Goal: Transaction & Acquisition: Obtain resource

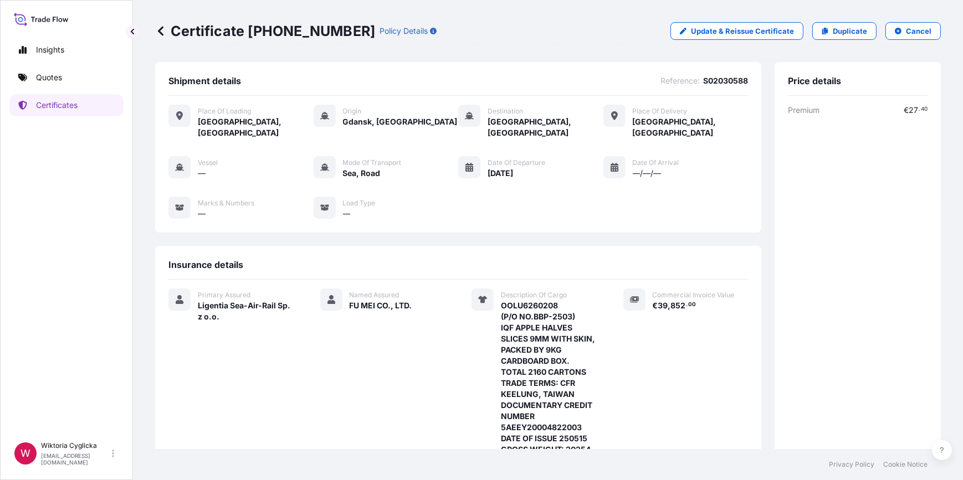
scroll to position [258, 0]
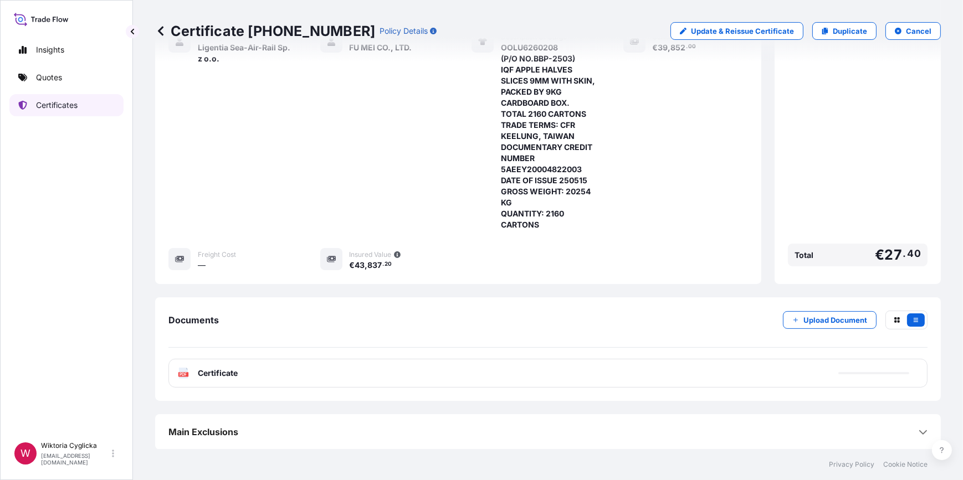
click at [73, 78] on link "Quotes" at bounding box center [66, 77] width 114 height 22
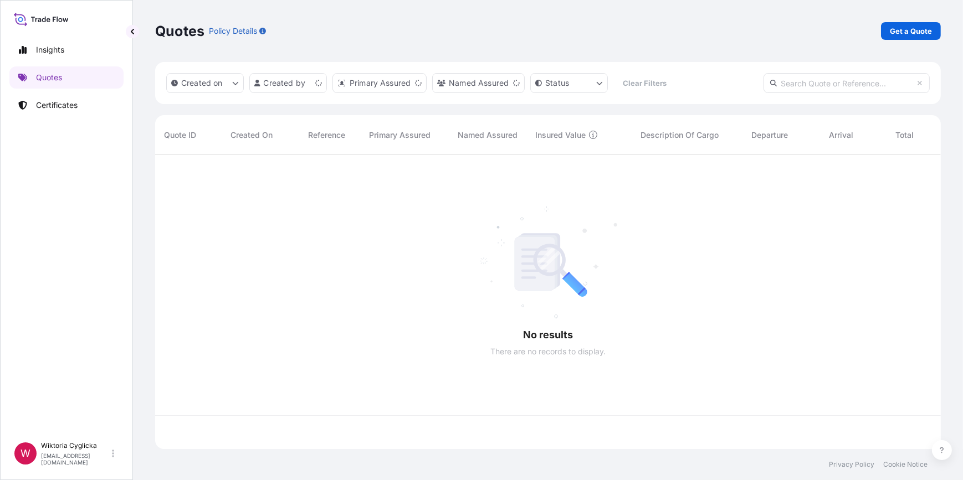
scroll to position [293, 778]
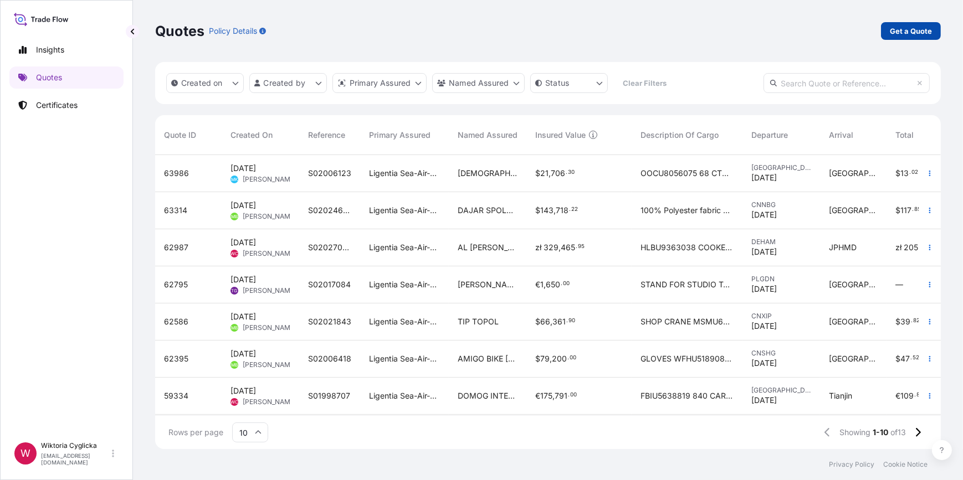
click at [895, 32] on p "Get a Quote" at bounding box center [911, 30] width 42 height 11
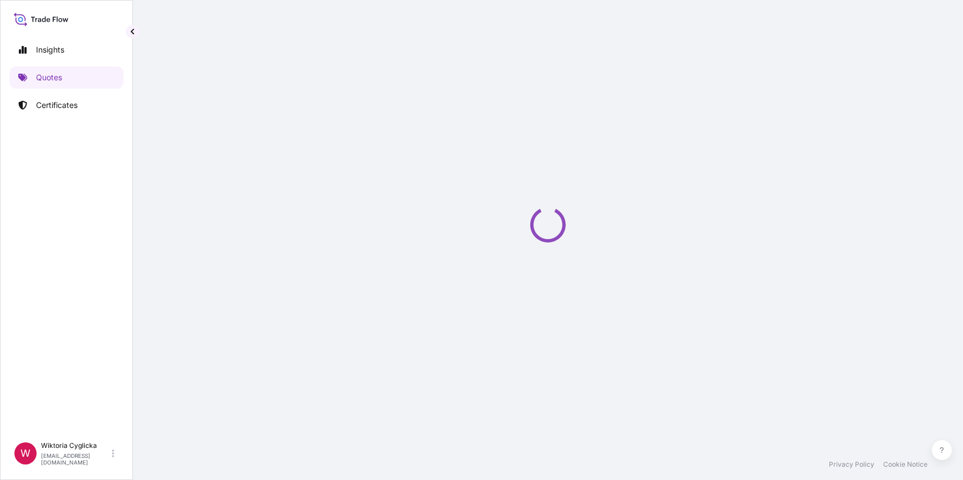
select select "Sea"
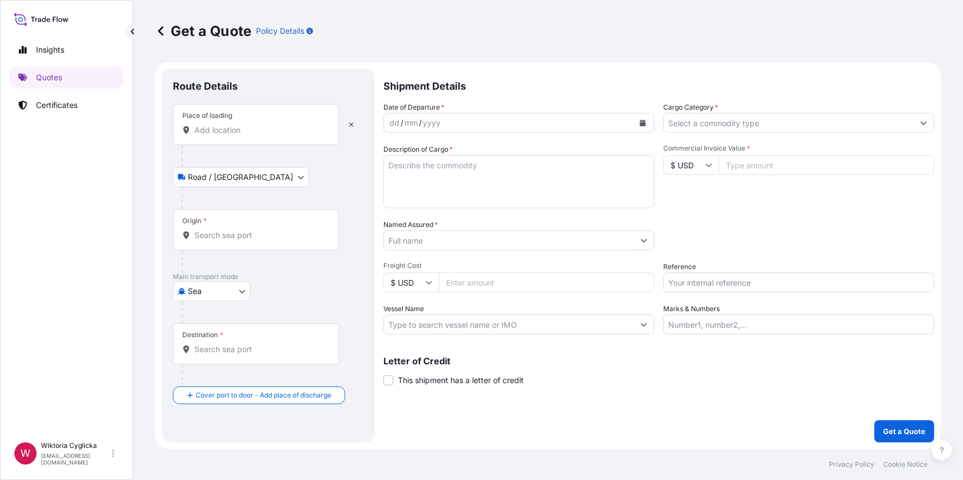
click at [524, 166] on textarea "Description of Cargo *" at bounding box center [518, 181] width 271 height 53
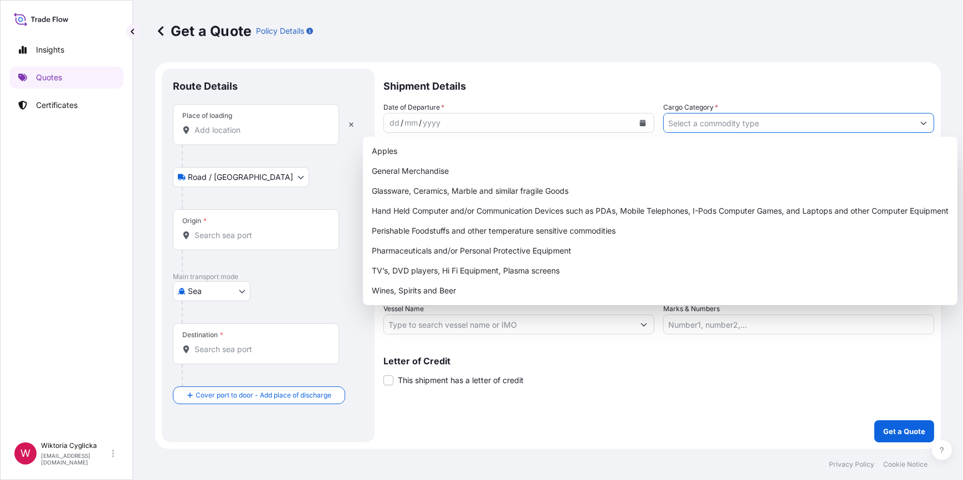
click at [711, 121] on input "Cargo Category *" at bounding box center [789, 123] width 250 height 20
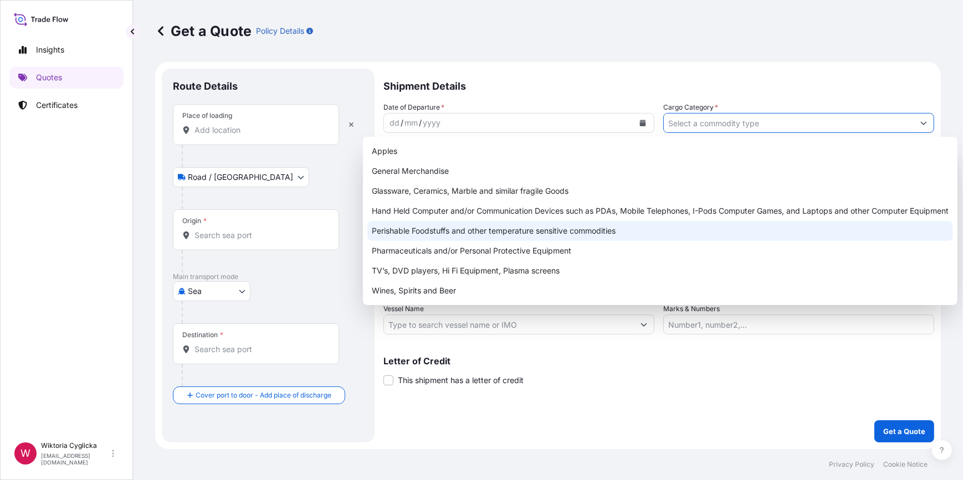
click at [504, 233] on div "Perishable Foodstuffs and other temperature sensitive commodities" at bounding box center [660, 231] width 586 height 20
type input "Perishable Foodstuffs and other temperature sensitive commodities"
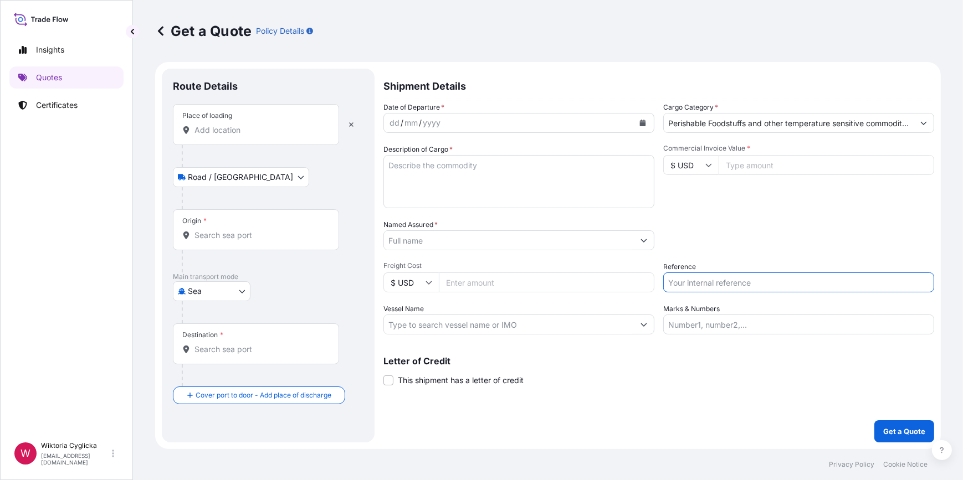
drag, startPoint x: 731, startPoint y: 282, endPoint x: 726, endPoint y: 276, distance: 7.9
click at [731, 282] on input "Reference" at bounding box center [798, 283] width 271 height 20
paste input "S02024357"
click at [728, 224] on div "Packing Category Type to search a container mode Please select a primary mode o…" at bounding box center [798, 234] width 271 height 31
click at [712, 288] on input "S02024357" at bounding box center [798, 283] width 271 height 20
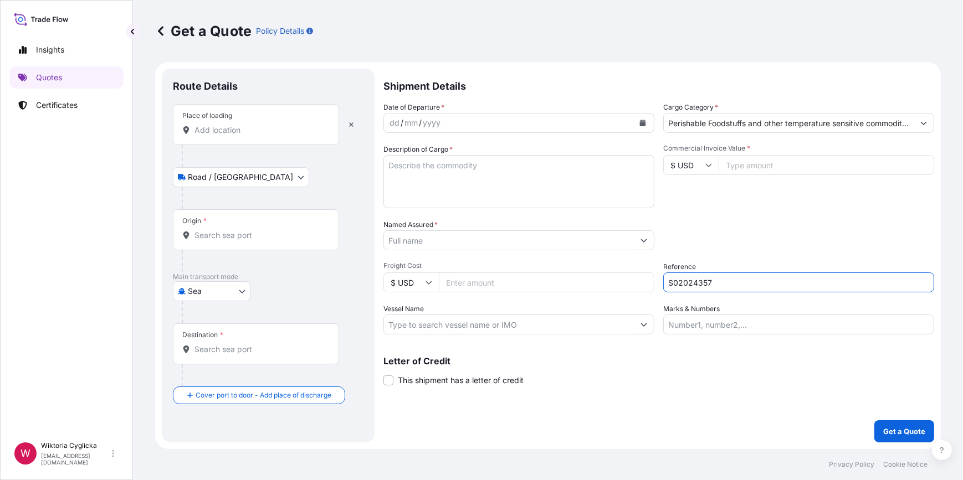
type input "S02024357"
click at [740, 233] on div "Packing Category Type to search a container mode Please select a primary mode o…" at bounding box center [798, 234] width 271 height 31
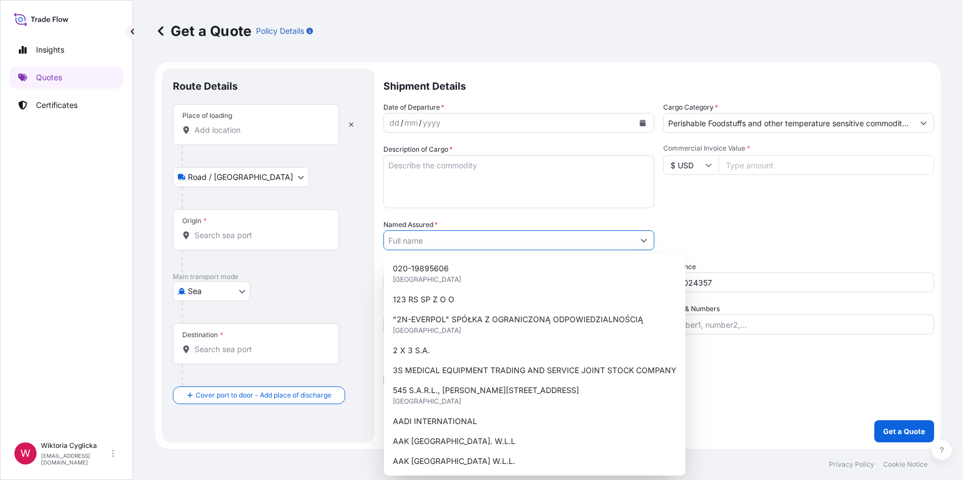
click at [442, 240] on input "Named Assured *" at bounding box center [509, 240] width 250 height 20
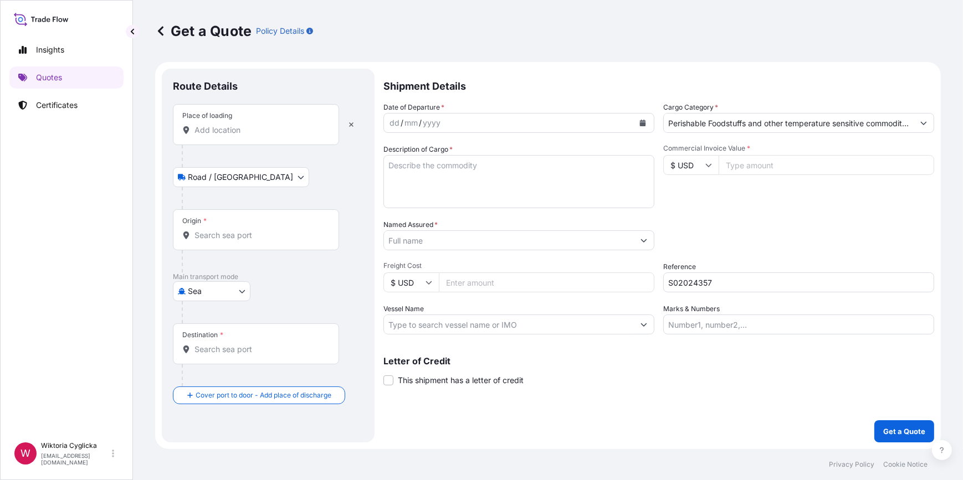
click at [453, 238] on input "Named Assured *" at bounding box center [509, 240] width 250 height 20
paste input "GROUPE JAMBO SARL"
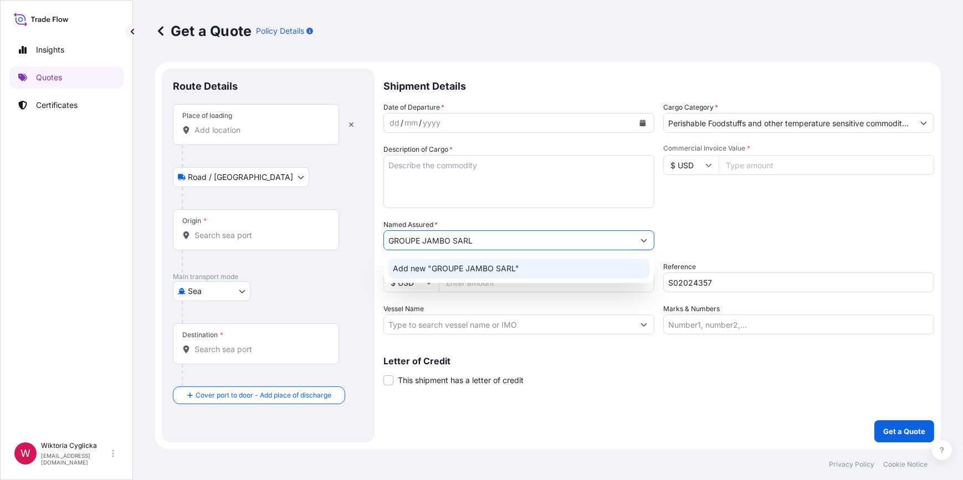
click at [466, 266] on span "Add new "GROUPE JAMBO SARL"" at bounding box center [456, 268] width 126 height 11
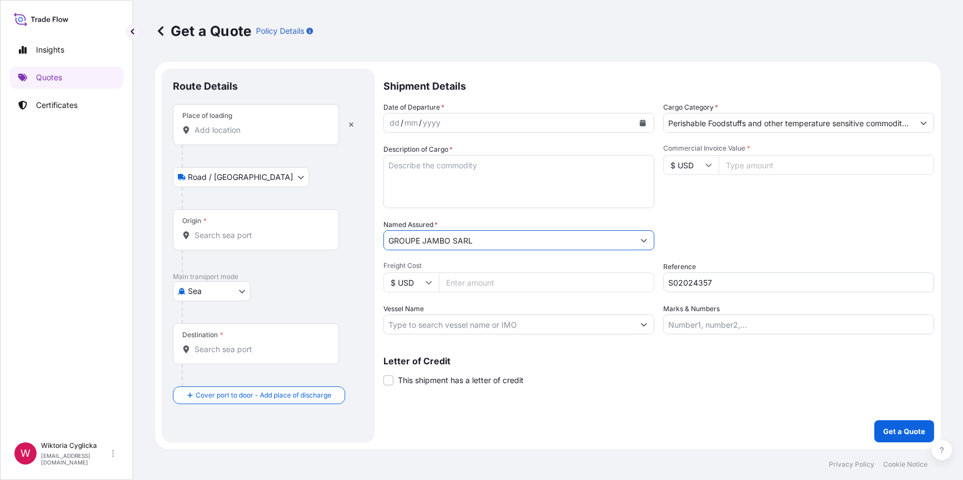
type input "GROUPE JAMBO SARL"
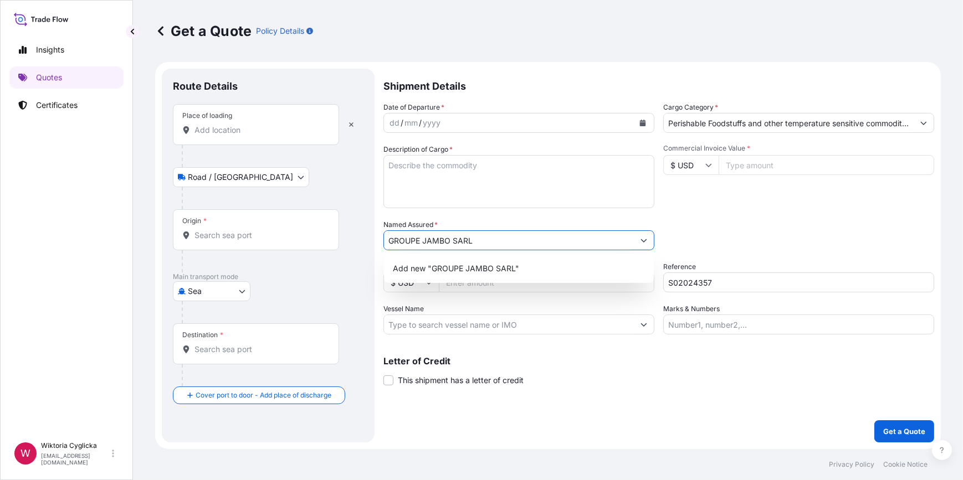
click at [304, 133] on input "Place of loading" at bounding box center [259, 130] width 131 height 11
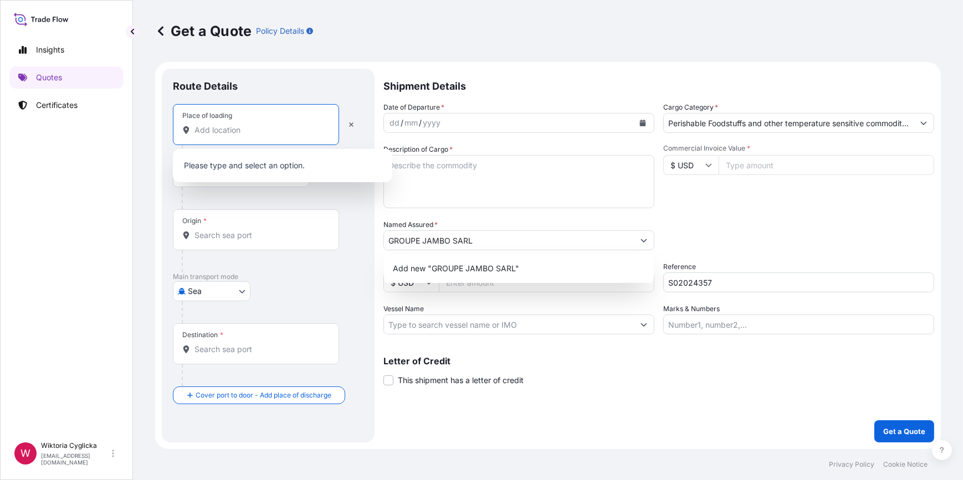
paste input "BRODNICA"
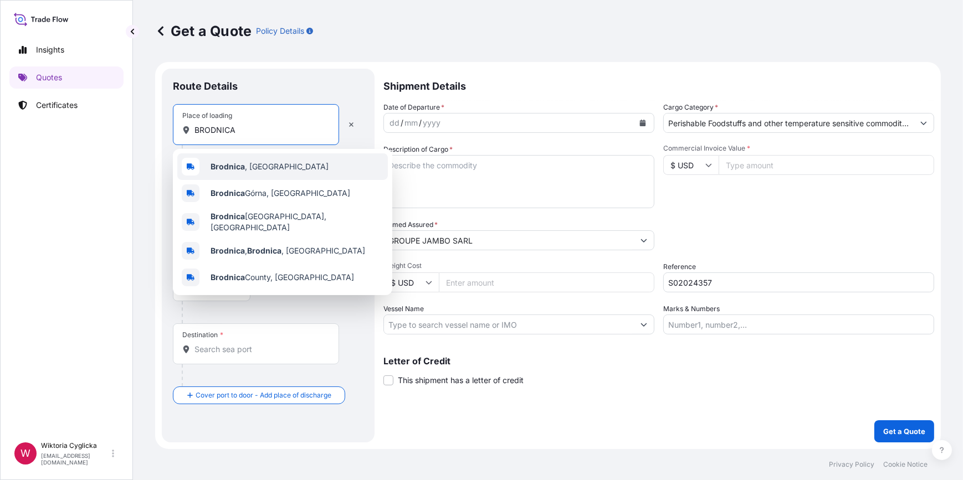
click at [250, 166] on span "[GEOGRAPHIC_DATA] , [GEOGRAPHIC_DATA]" at bounding box center [270, 166] width 118 height 11
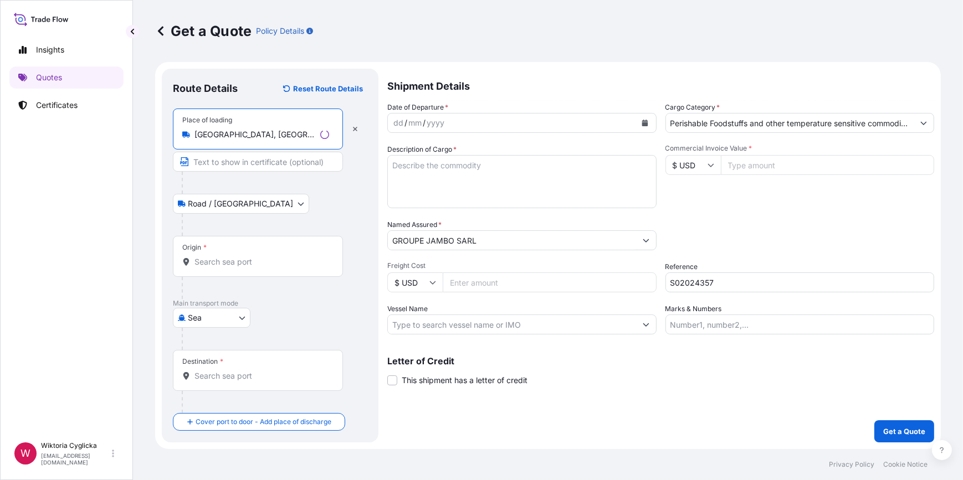
type input "[GEOGRAPHIC_DATA], [GEOGRAPHIC_DATA]"
click at [642, 121] on icon "Calendar" at bounding box center [645, 123] width 6 height 7
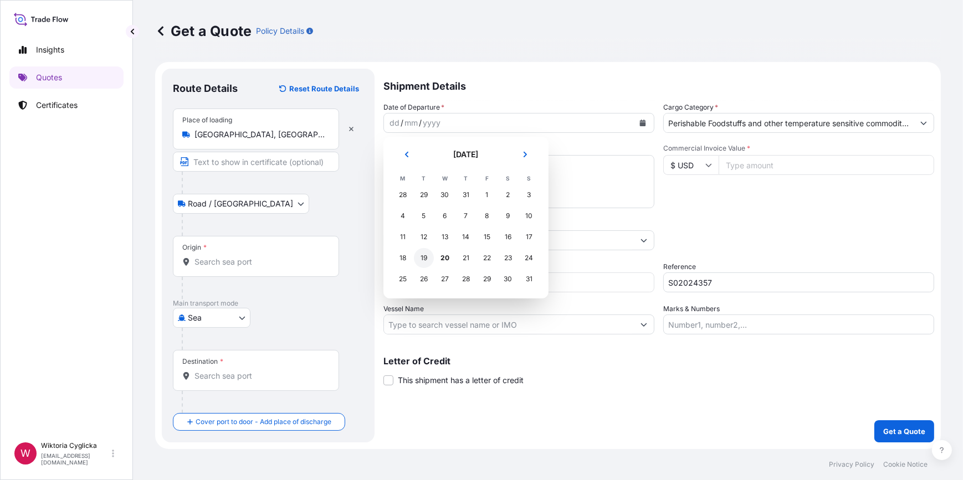
click at [422, 258] on div "19" at bounding box center [424, 258] width 20 height 20
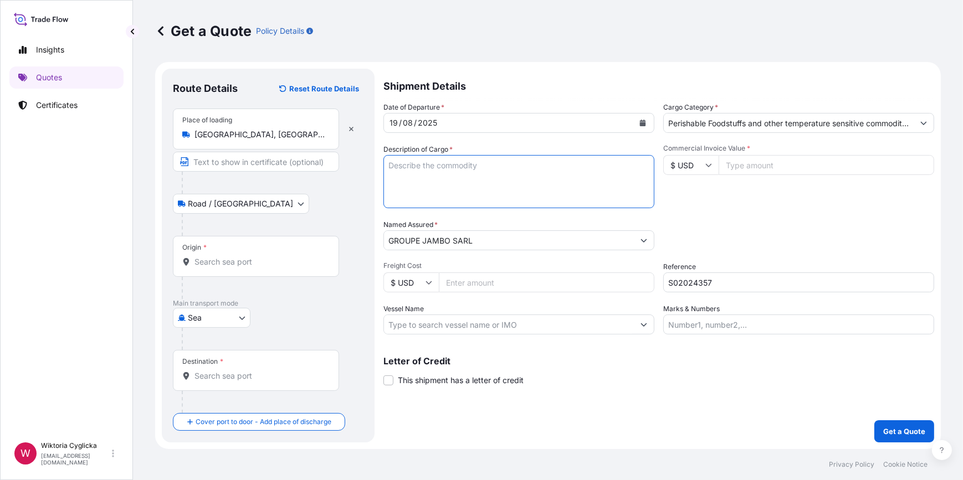
click at [439, 168] on textarea "Description of Cargo *" at bounding box center [518, 181] width 271 height 53
paste textarea "SZLU3637700"
click at [433, 188] on textarea "SZLU3637700" at bounding box center [518, 181] width 271 height 53
click at [458, 170] on textarea "SZLU3637700" at bounding box center [518, 181] width 271 height 53
paste textarea "CONFECTIONERY PRODUCTS NET WEIGHT: 1666,91 KG GOODS IN TRANSIT TO [GEOGRAPHIC_D…"
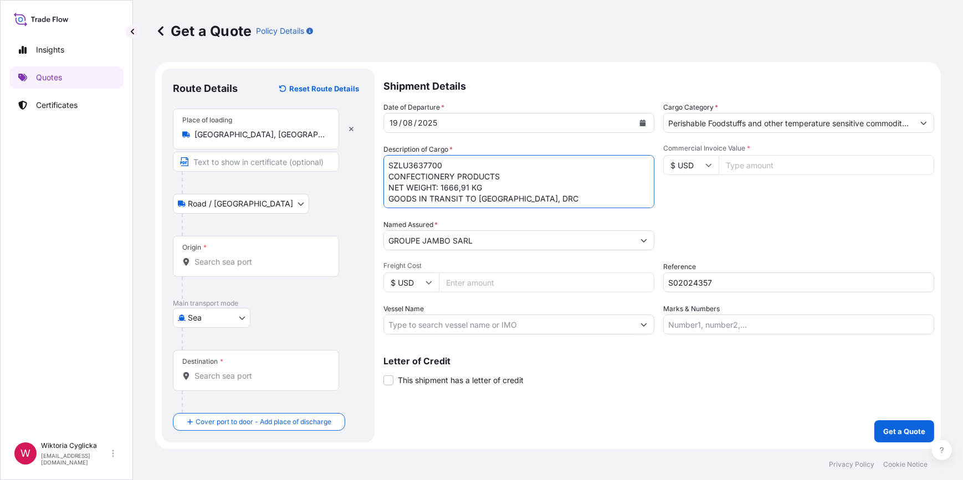
scroll to position [6, 0]
click at [592, 192] on textarea "SZLU3637700 CONFECTIONERY PRODUCTS NET WEIGHT: 1666,91 KG GOODS IN TRANSIT TO […" at bounding box center [518, 181] width 271 height 53
paste textarea "GROSS WEIGHT: 2417,84 KG"
click at [505, 198] on textarea "SZLU3637700 CONFECTIONERY PRODUCTS NET WEIGHT: 1666,91 KG GOODS IN TRANSIT TO […" at bounding box center [518, 181] width 271 height 53
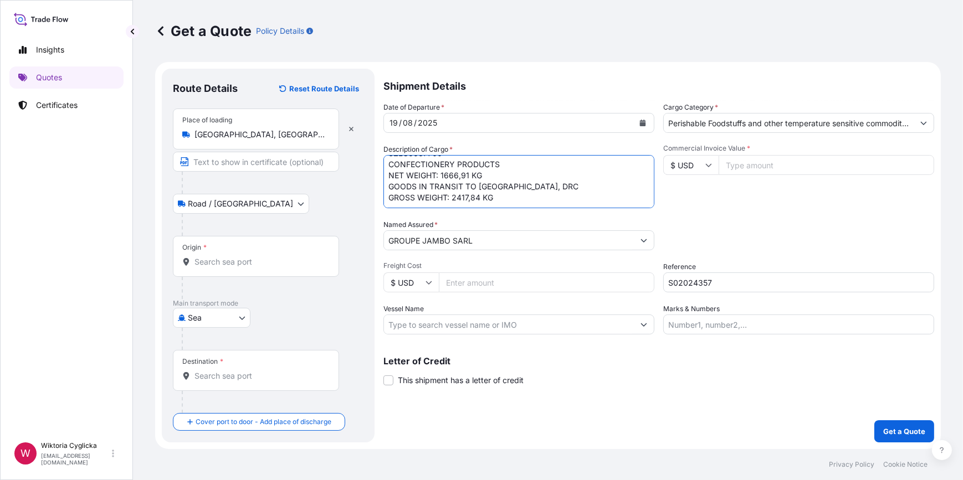
paste textarea "QUANTITY: 1005 CARTONS"
type textarea "SZLU3637700 CONFECTIONERY PRODUCTS NET WEIGHT: 1666,91 KG GOODS IN TRANSIT TO L…"
click at [794, 196] on div "Commercial Invoice Value * $ USD" at bounding box center [798, 176] width 271 height 64
click at [236, 265] on input "Origin *" at bounding box center [259, 262] width 131 height 11
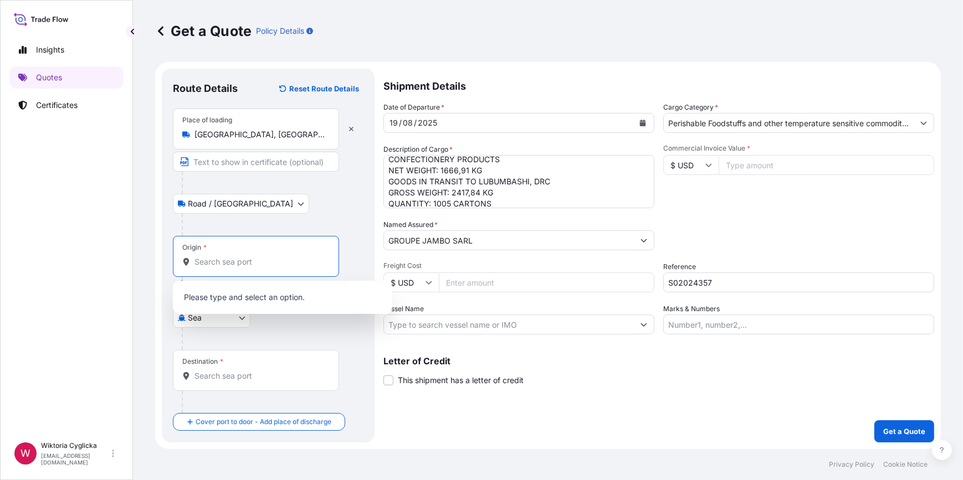
click at [236, 259] on input "Origin * Please select an origin" at bounding box center [259, 262] width 131 height 11
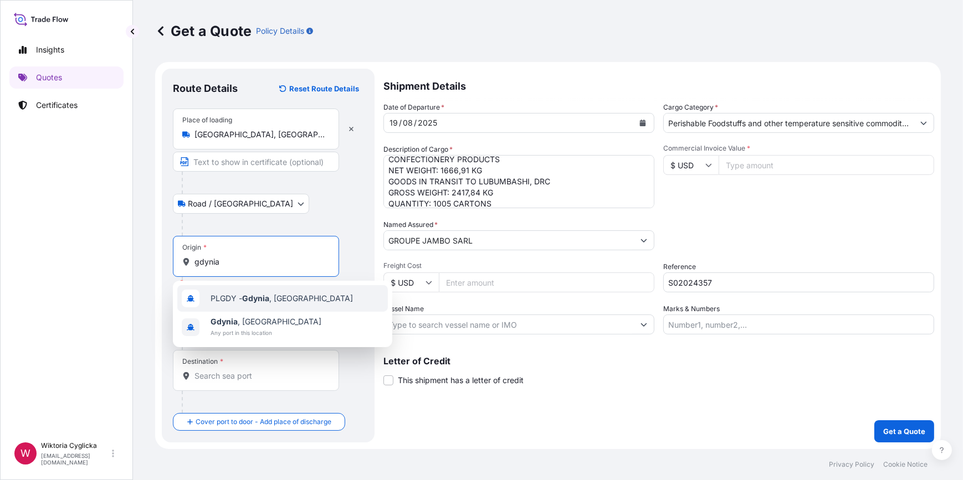
click at [227, 295] on span "PLGDY - [GEOGRAPHIC_DATA] , [GEOGRAPHIC_DATA]" at bounding box center [282, 298] width 142 height 11
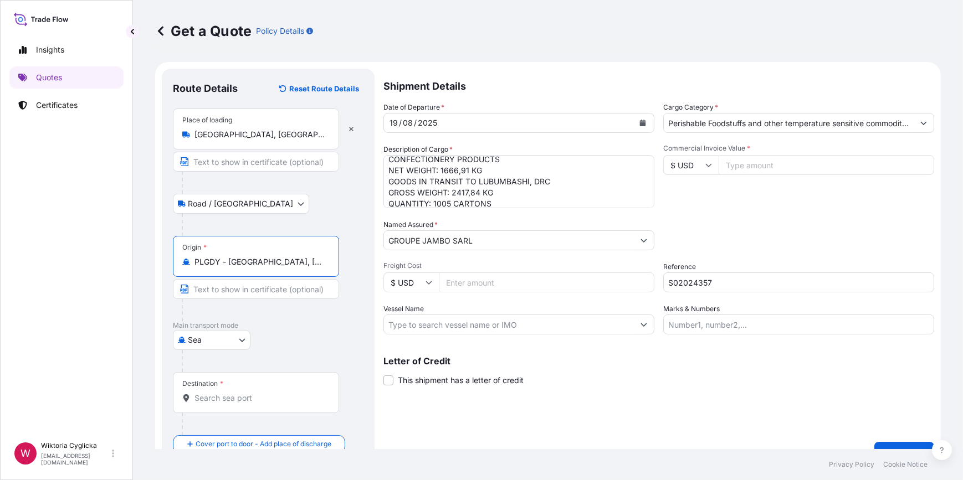
type input "PLGDY - [GEOGRAPHIC_DATA], [GEOGRAPHIC_DATA]"
click at [234, 398] on input "Destination *" at bounding box center [259, 398] width 131 height 11
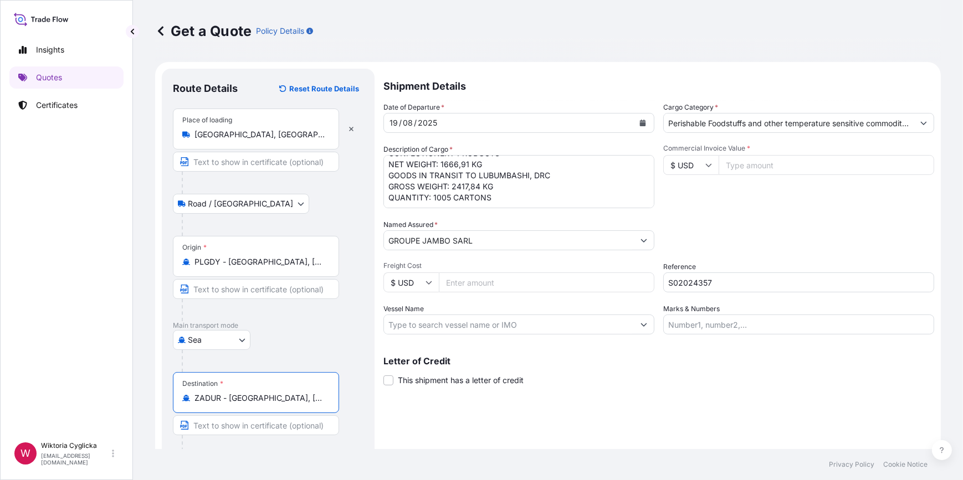
scroll to position [34, 0]
type input "ZADUR - [GEOGRAPHIC_DATA], [GEOGRAPHIC_DATA]"
click at [731, 158] on input "Commercial Invoice Value *" at bounding box center [827, 165] width 216 height 20
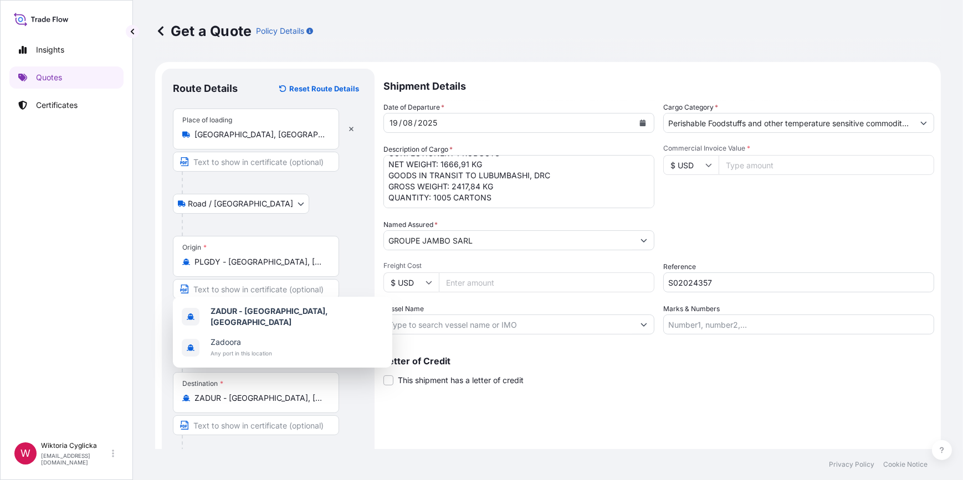
paste input "20401.45"
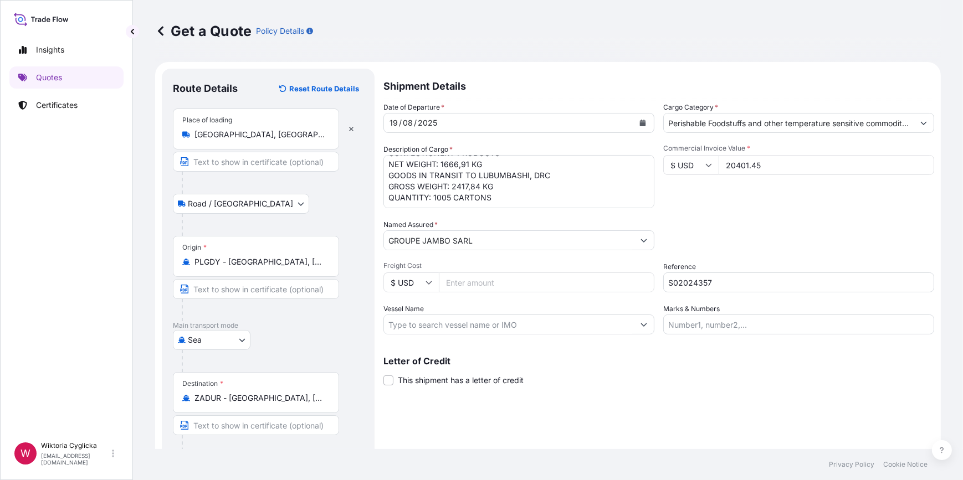
type input "20401.45"
click at [688, 171] on input "$ USD" at bounding box center [690, 165] width 55 height 20
click at [683, 191] on div "€ EUR" at bounding box center [687, 195] width 47 height 21
type input "€ EUR"
click at [708, 193] on div "Commercial Invoice Value * € EUR 20401.45" at bounding box center [798, 176] width 271 height 64
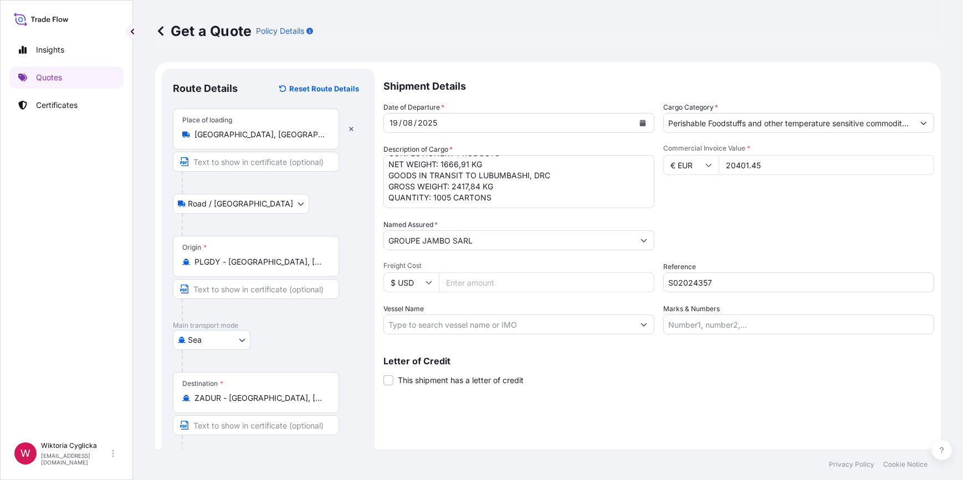
click at [433, 199] on textarea "SZLU3637700 CONFECTIONERY PRODUCTS NET WEIGHT: 1666,91 KG GOODS IN TRANSIT TO L…" at bounding box center [518, 181] width 271 height 53
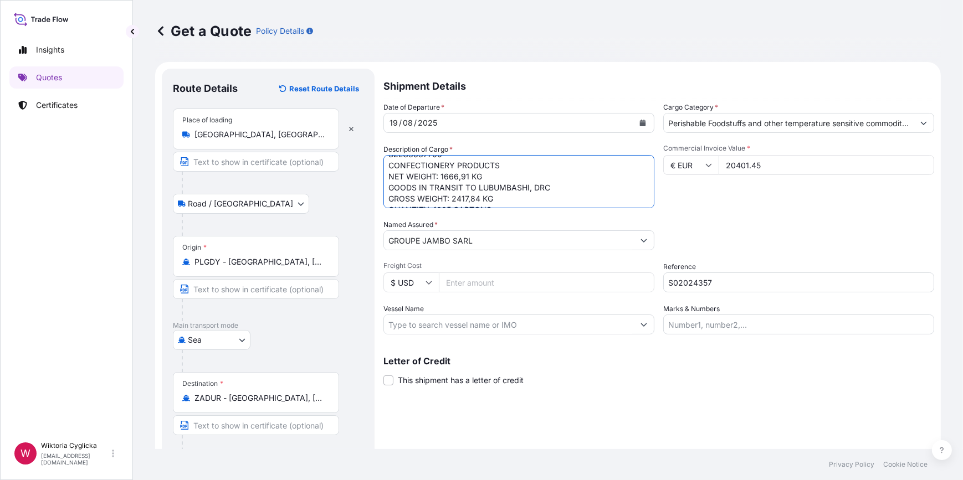
scroll to position [0, 0]
type textarea "SZLU3637700 CONFECTIONERY PRODUCTS NET WEIGHT: 1666,91 KG GOODS IN TRANSIT TO L…"
click at [750, 238] on div "Packing Category Type to search a container mode Please select a primary mode o…" at bounding box center [798, 234] width 271 height 31
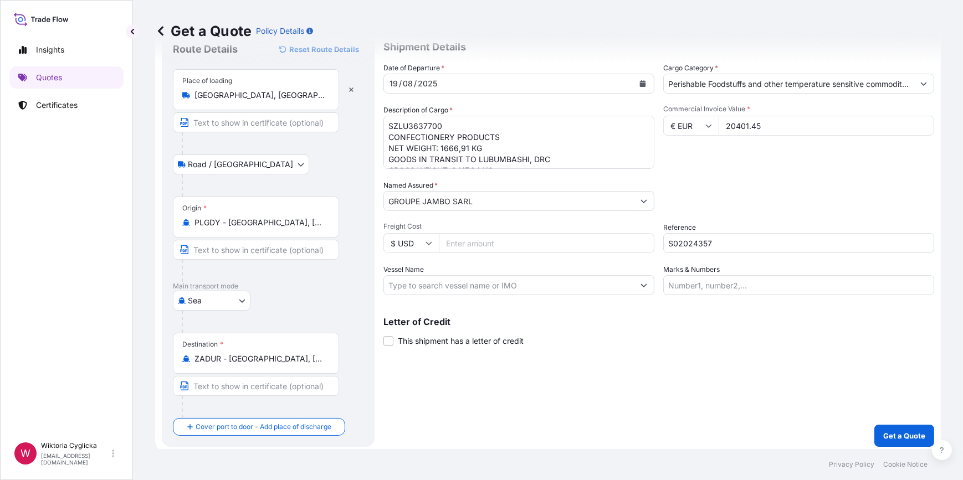
scroll to position [43, 0]
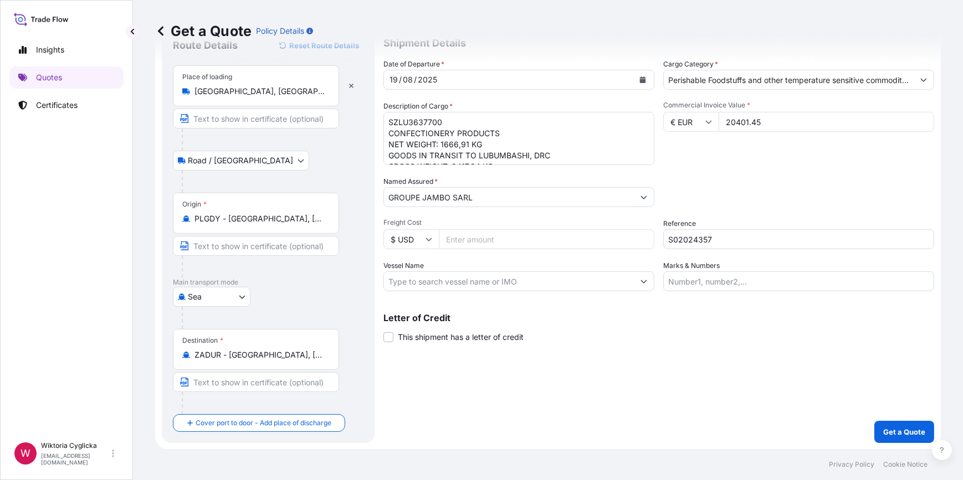
click at [883, 428] on p "Get a Quote" at bounding box center [904, 432] width 42 height 11
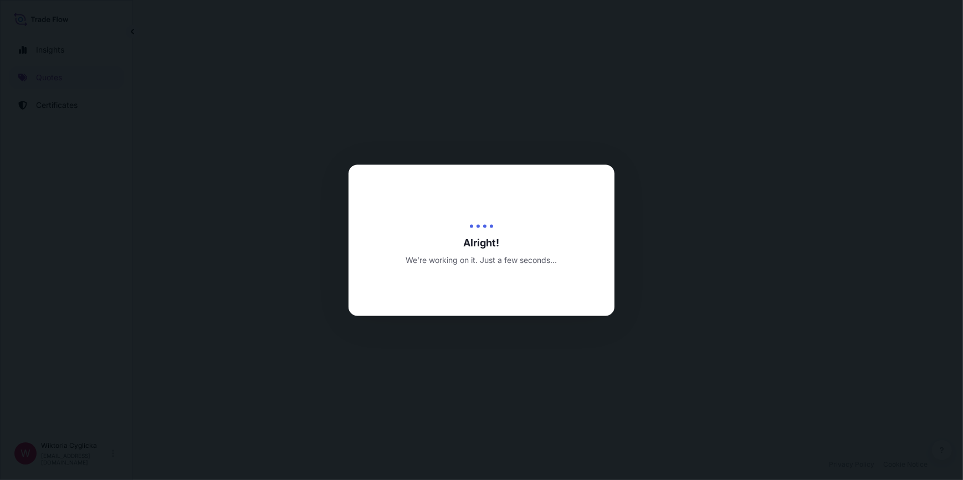
select select "Road / [GEOGRAPHIC_DATA]"
select select "Sea"
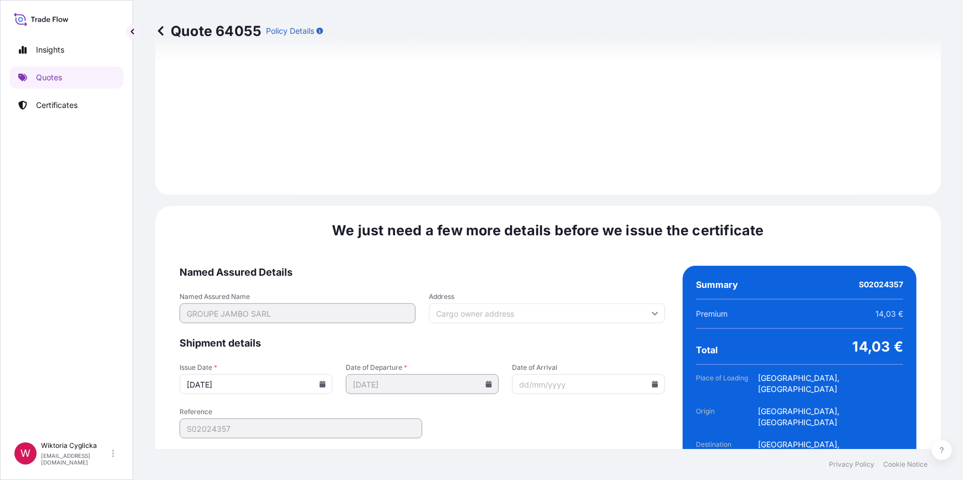
scroll to position [1325, 0]
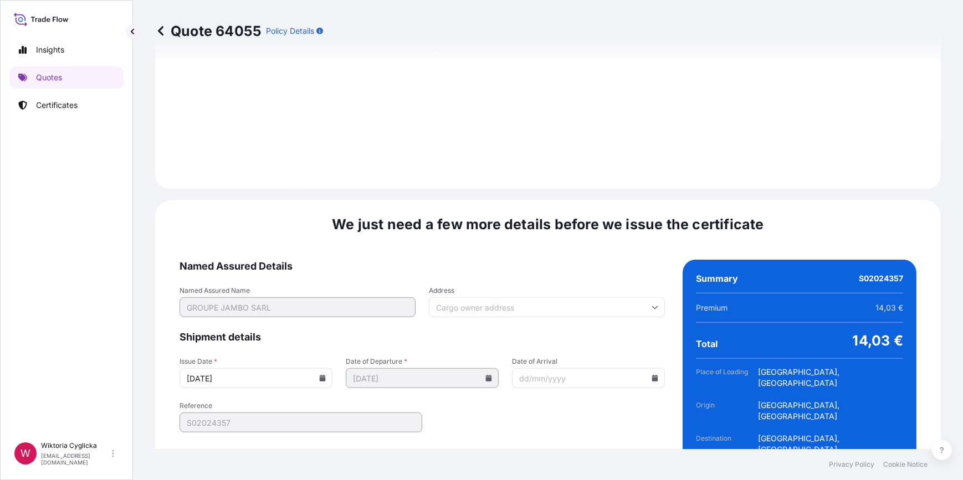
click at [319, 375] on icon at bounding box center [322, 378] width 7 height 7
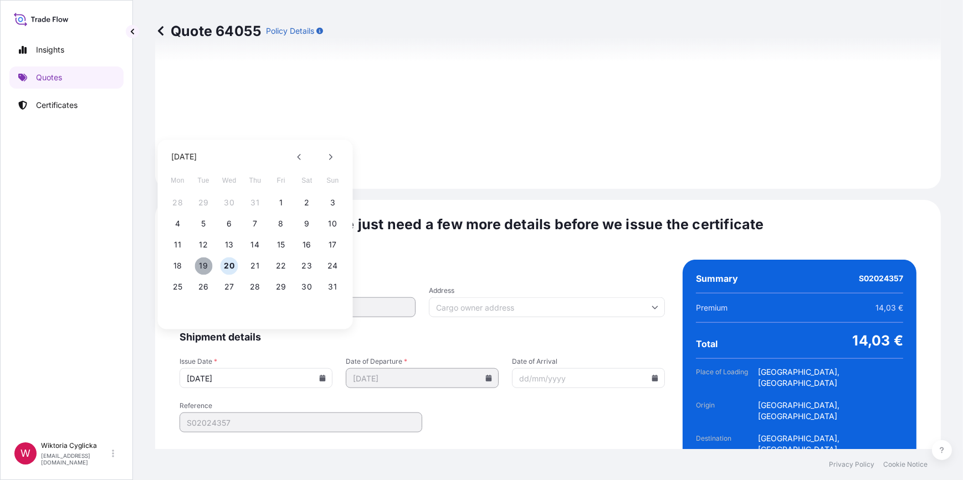
click at [197, 262] on button "19" at bounding box center [203, 266] width 18 height 18
type input "[DATE]"
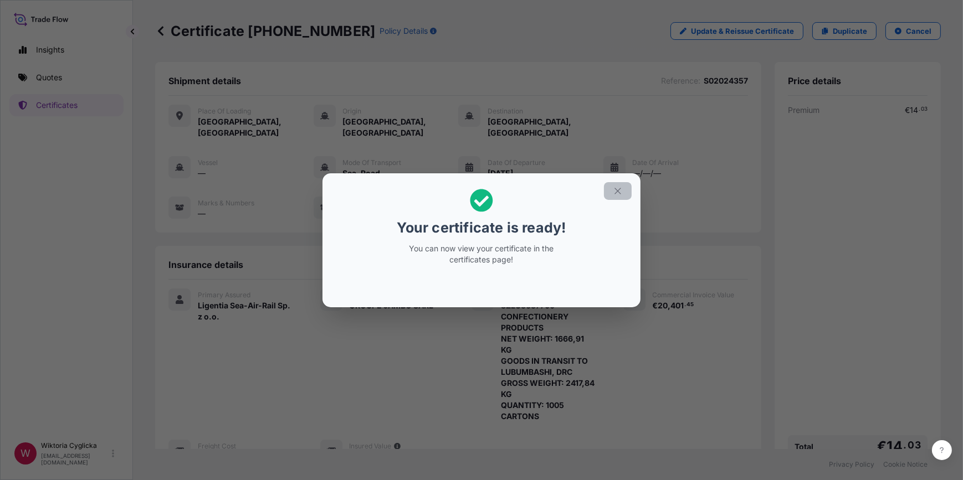
click at [616, 194] on icon "button" at bounding box center [618, 191] width 10 height 10
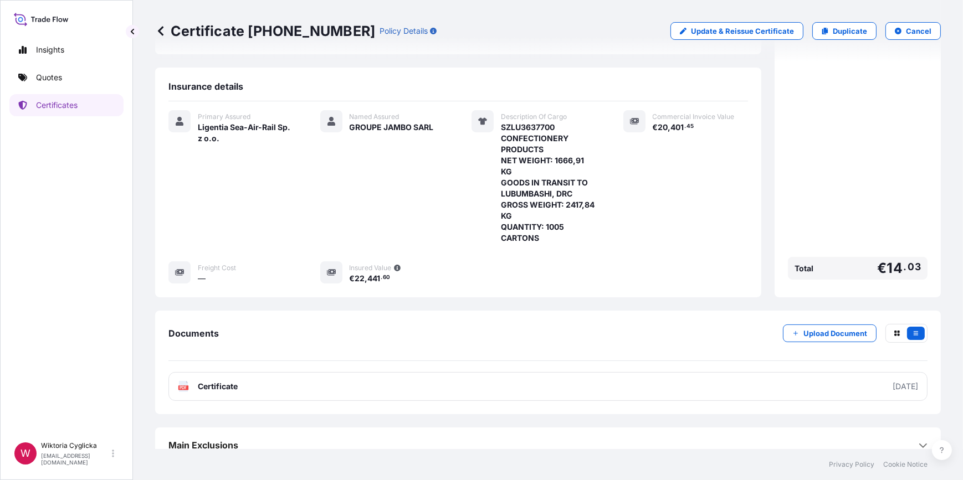
scroll to position [181, 0]
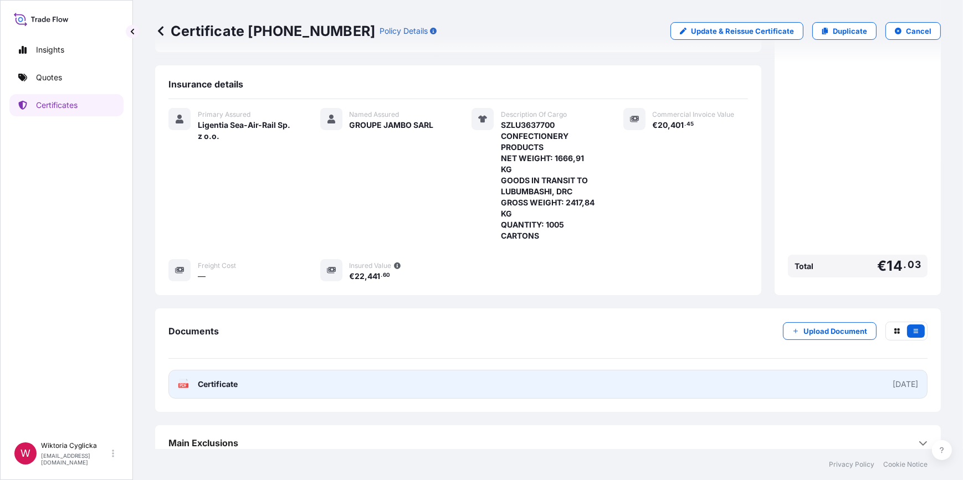
click at [378, 370] on link "PDF Certificate [DATE]" at bounding box center [547, 384] width 759 height 29
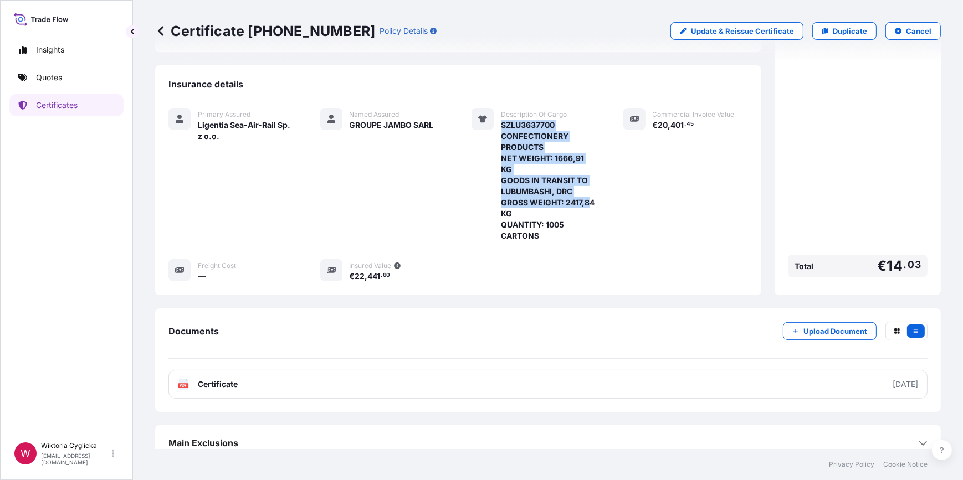
drag, startPoint x: 493, startPoint y: 197, endPoint x: 524, endPoint y: 201, distance: 31.2
click at [524, 201] on div "Description Of Cargo SZLU3637700 CONFECTIONERY PRODUCTS NET WEIGHT: 1666,91 KG …" at bounding box center [533, 175] width 125 height 134
click at [521, 202] on span "SZLU3637700 CONFECTIONERY PRODUCTS NET WEIGHT: 1666,91 KG GOODS IN TRANSIT TO L…" at bounding box center [549, 181] width 96 height 122
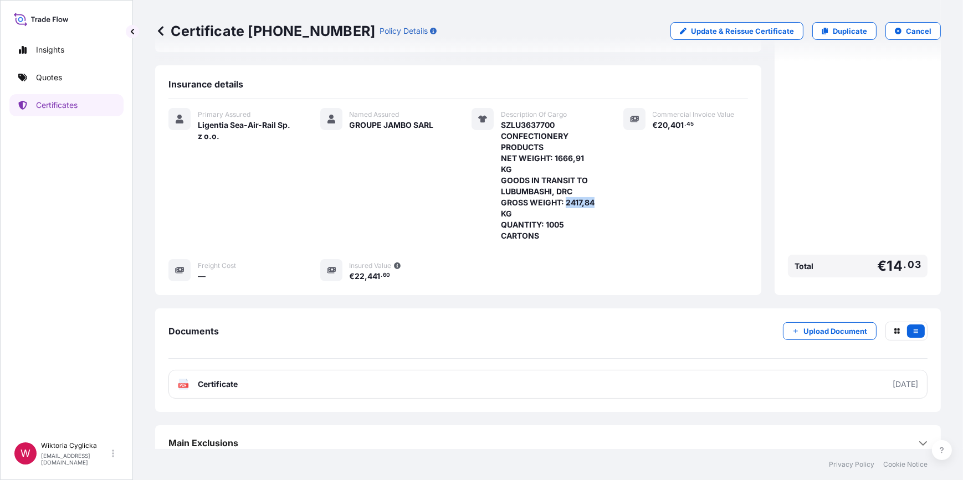
drag, startPoint x: 499, startPoint y: 201, endPoint x: 525, endPoint y: 205, distance: 27.0
click at [525, 205] on span "SZLU3637700 CONFECTIONERY PRODUCTS NET WEIGHT: 1666,91 KG GOODS IN TRANSIT TO L…" at bounding box center [549, 181] width 96 height 122
copy span "2417,84"
click at [898, 33] on button "Cancel" at bounding box center [912, 31] width 55 height 18
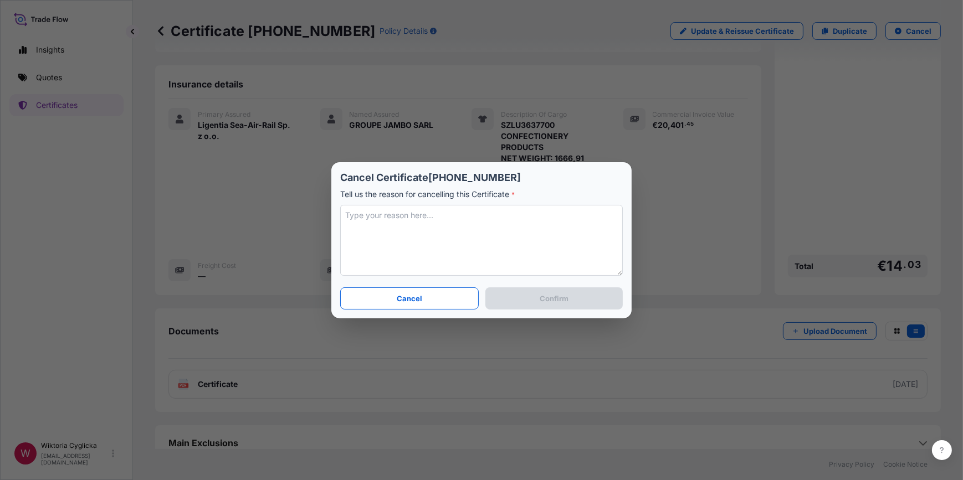
click at [491, 248] on textarea at bounding box center [481, 240] width 283 height 71
click at [478, 239] on textarea at bounding box center [481, 240] width 283 height 71
type textarea "CANCEL"
click at [541, 303] on p "Confirm" at bounding box center [554, 298] width 29 height 11
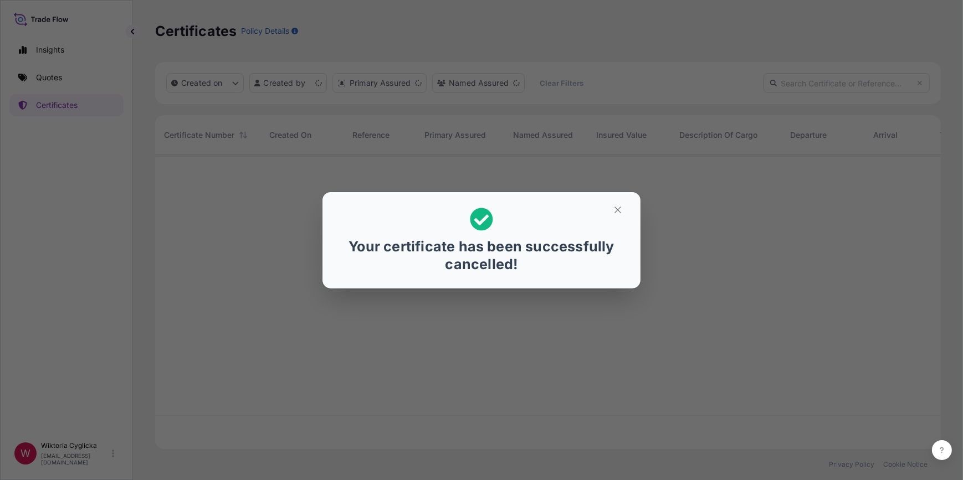
scroll to position [293, 778]
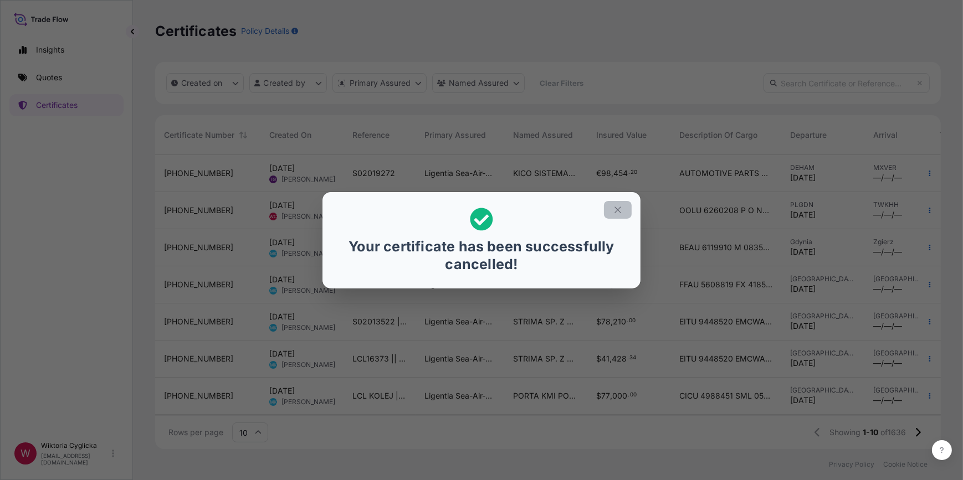
click at [614, 205] on icon "button" at bounding box center [618, 210] width 10 height 10
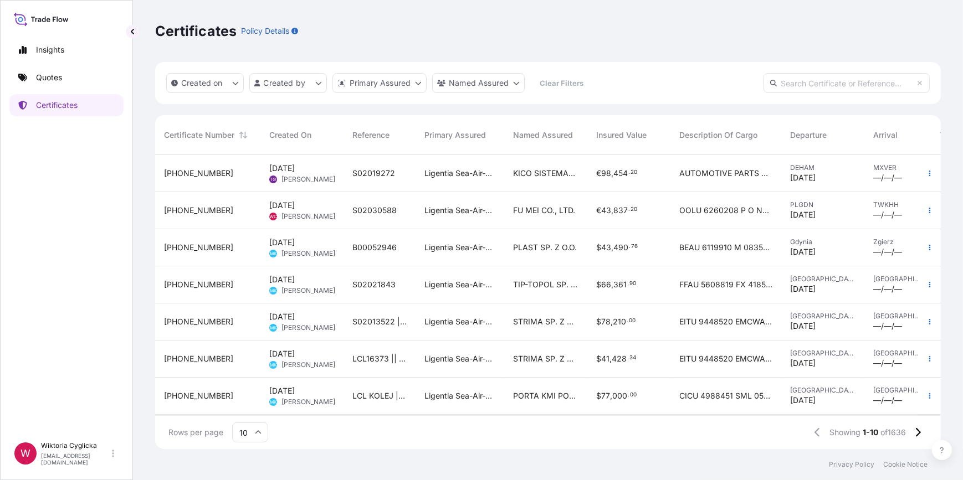
click at [811, 83] on input "text" at bounding box center [846, 83] width 166 height 20
click at [836, 86] on input "text" at bounding box center [846, 83] width 166 height 20
click at [840, 83] on input "text" at bounding box center [846, 83] width 166 height 20
paste input "S02024357"
type input "S02024357"
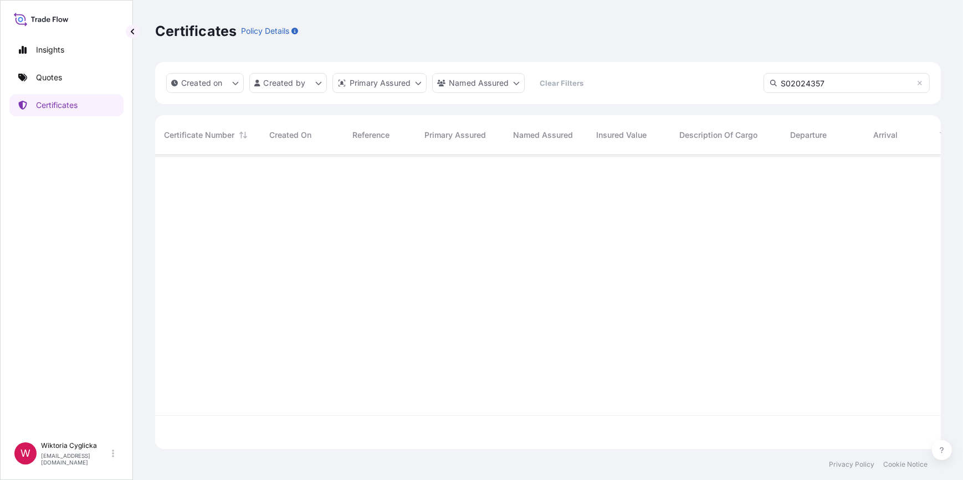
scroll to position [326, 778]
click at [70, 111] on link "Certificates" at bounding box center [66, 105] width 114 height 22
click at [810, 66] on div "Created on Created by Primary Assured Named Assured Clear Filters S02024357" at bounding box center [548, 83] width 786 height 42
click at [822, 83] on input "S02024357" at bounding box center [846, 83] width 166 height 20
click at [73, 77] on link "Quotes" at bounding box center [66, 77] width 114 height 22
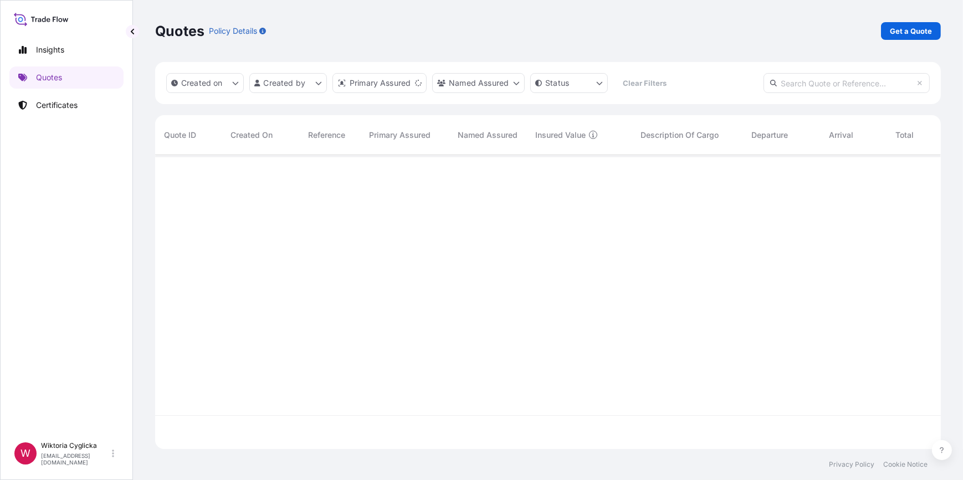
scroll to position [293, 778]
click at [790, 78] on input "text" at bounding box center [846, 83] width 166 height 20
paste input "S02024357"
type input "S02024357"
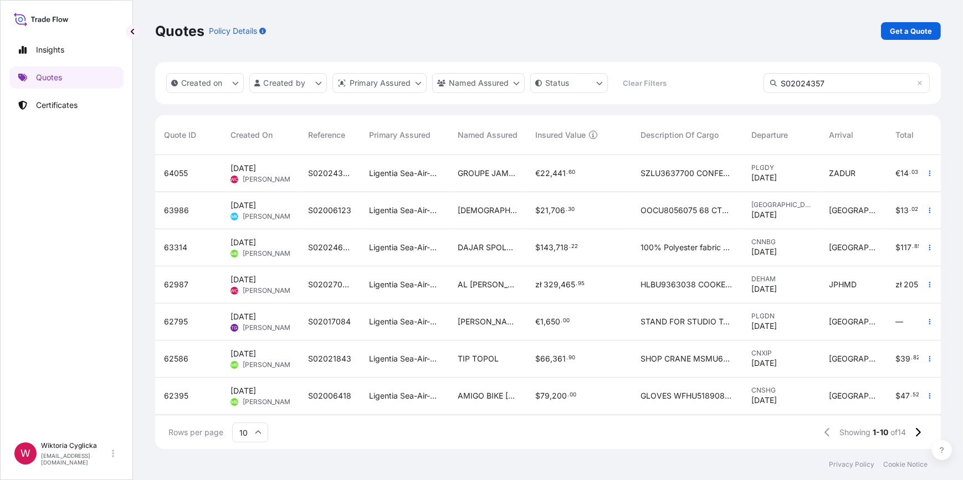
click at [268, 178] on span "[PERSON_NAME]" at bounding box center [270, 179] width 54 height 9
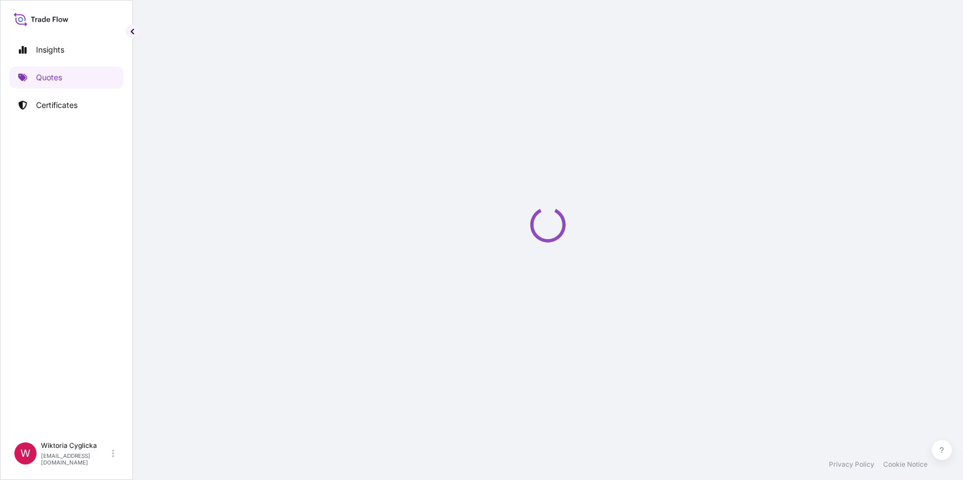
select select "Road / [GEOGRAPHIC_DATA]"
select select "Sea"
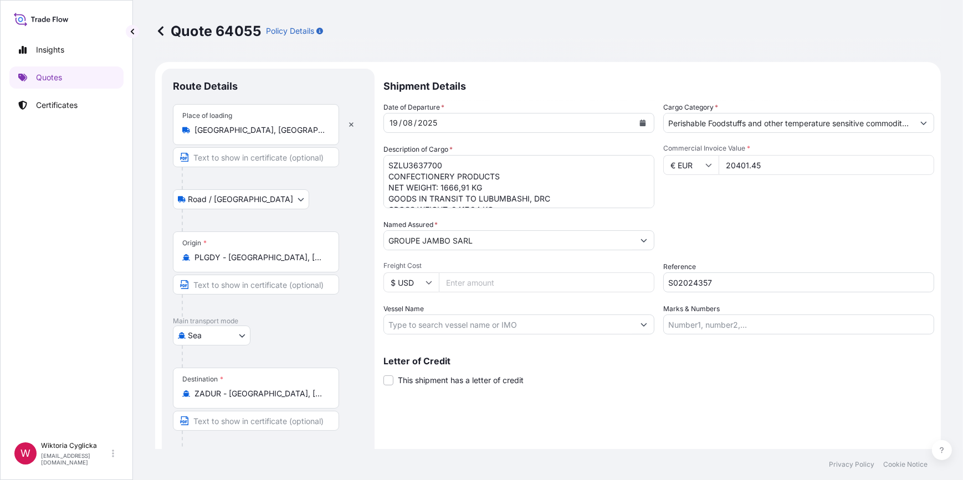
click at [558, 172] on textarea "SZLU3637700 CONFECTIONERY PRODUCTS NET WEIGHT: 1666,91 KG GOODS IN TRANSIT TO L…" at bounding box center [518, 181] width 271 height 53
paste textarea "AND SAMPLES"
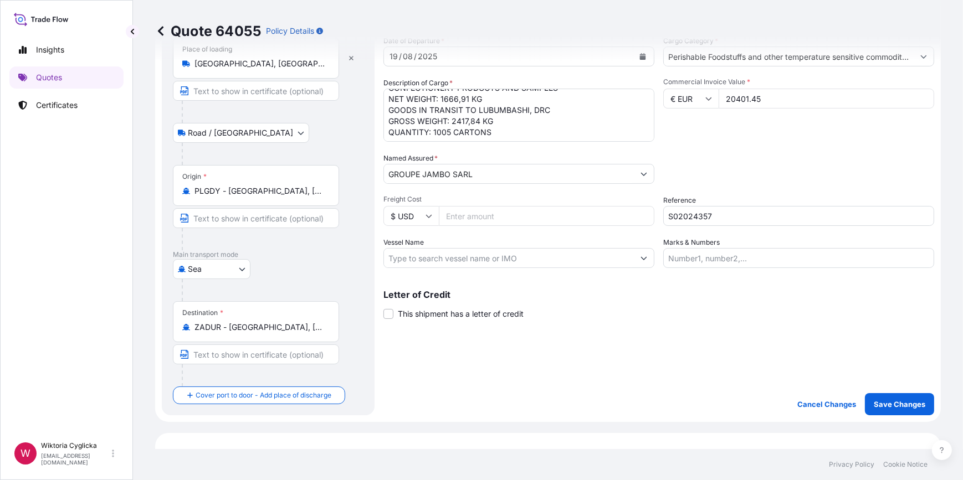
scroll to position [23, 0]
drag, startPoint x: 495, startPoint y: 129, endPoint x: 368, endPoint y: 124, distance: 127.5
click at [368, 124] on form "Route Details Place of loading [GEOGRAPHIC_DATA], [GEOGRAPHIC_DATA] Road / Inla…" at bounding box center [548, 209] width 786 height 427
paste textarea "49,84 KG QUANTITY: 1011 CARTONS"
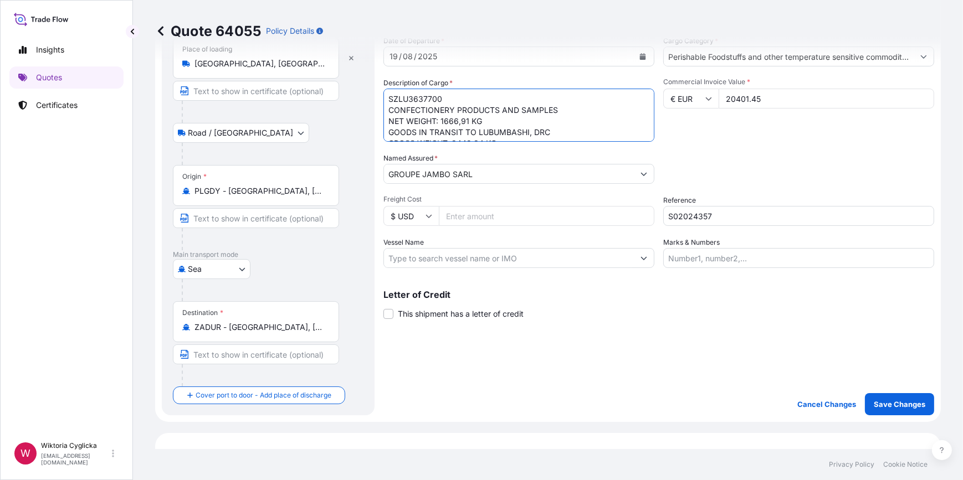
drag, startPoint x: 488, startPoint y: 121, endPoint x: 381, endPoint y: 121, distance: 106.9
click at [381, 121] on form "Route Details Place of loading [GEOGRAPHIC_DATA], [GEOGRAPHIC_DATA] Road / Inla…" at bounding box center [548, 209] width 786 height 427
paste textarea "701"
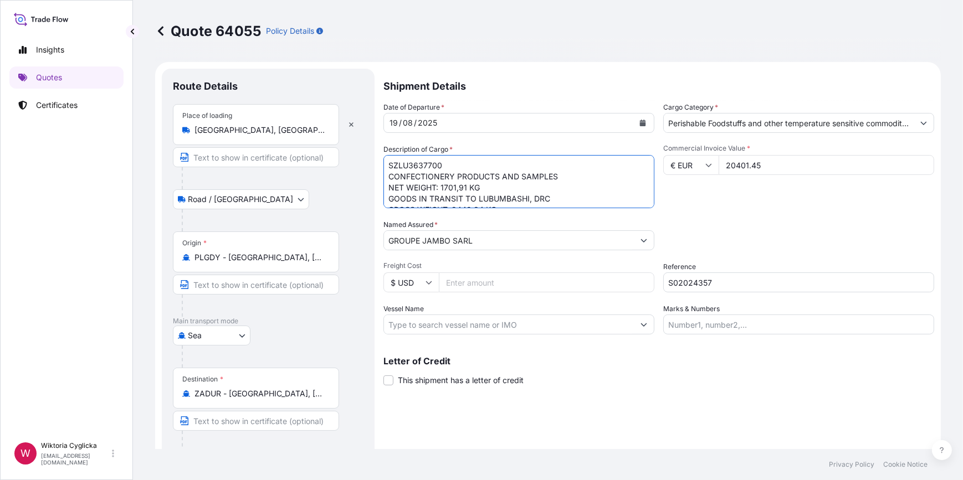
type textarea "SZLU3637700 CONFECTIONERY PRODUCTS AND SAMPLES NET WEIGHT: 1701,91 KG GOODS IN …"
drag, startPoint x: 777, startPoint y: 161, endPoint x: 711, endPoint y: 160, distance: 65.4
click at [714, 161] on div "€ EUR 20401.45" at bounding box center [798, 165] width 271 height 20
type input "20425.45"
click at [806, 221] on div "Packing Category Type to search a container mode Please select a primary mode o…" at bounding box center [798, 234] width 271 height 31
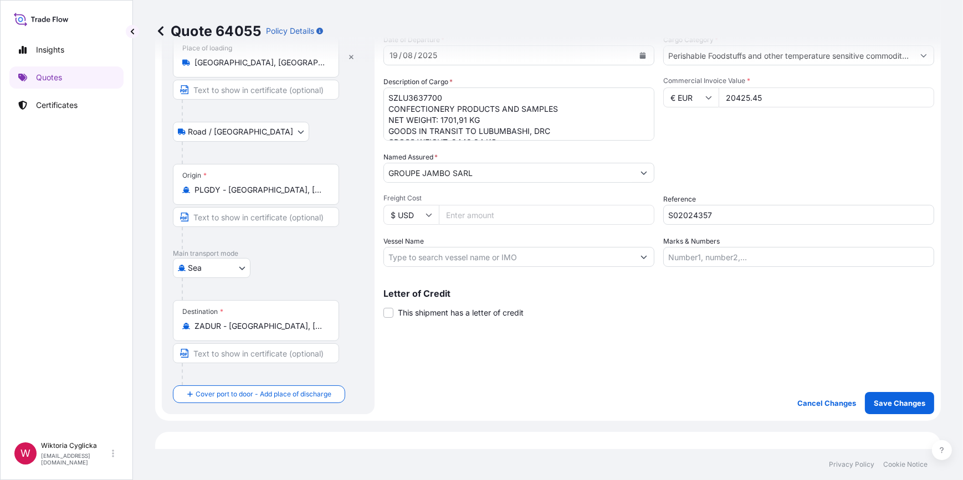
scroll to position [100, 0]
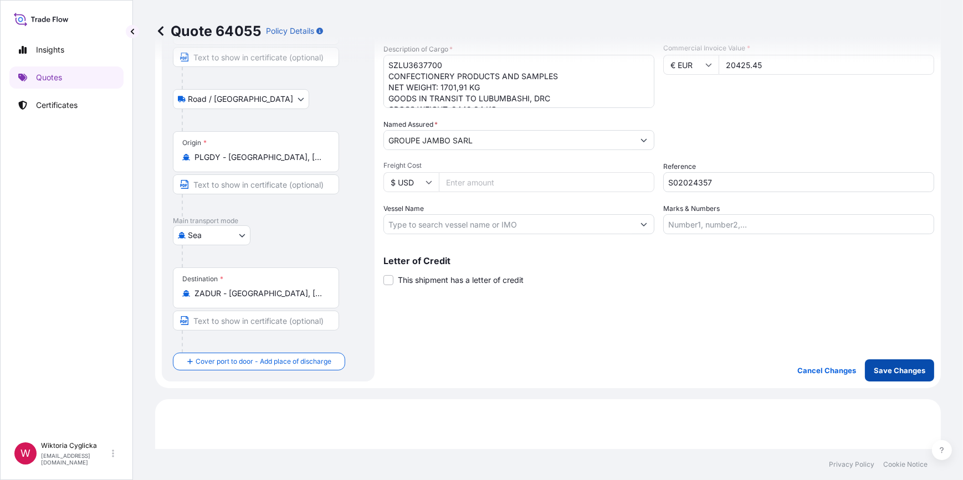
click at [878, 368] on p "Save Changes" at bounding box center [900, 370] width 52 height 11
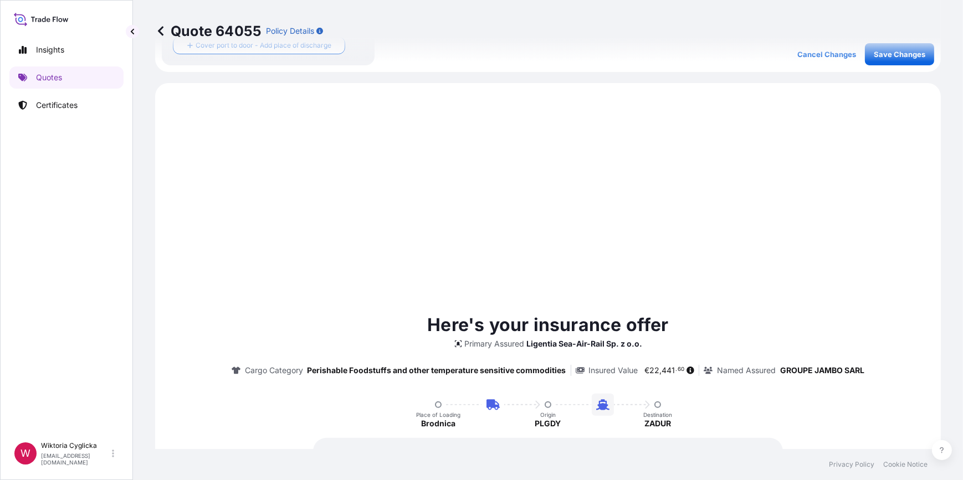
scroll to position [443, 0]
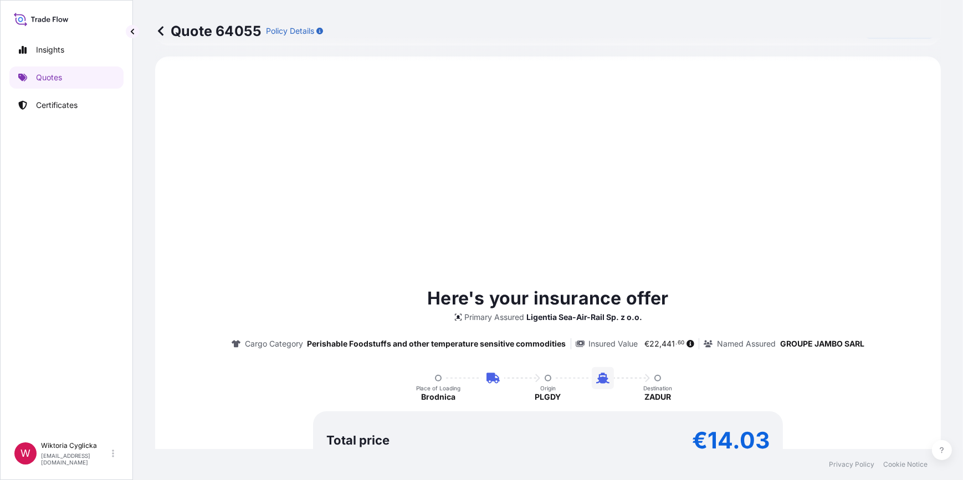
select select "Road / [GEOGRAPHIC_DATA]"
select select "Sea"
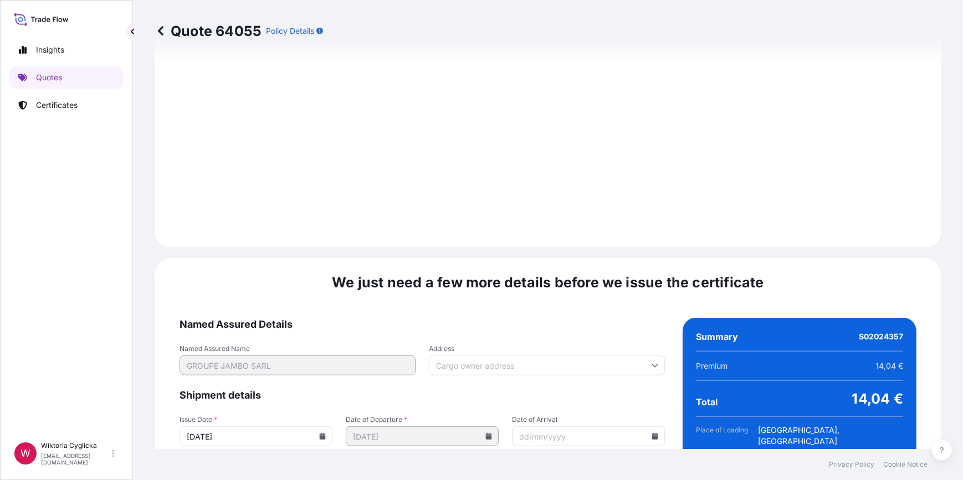
scroll to position [1325, 0]
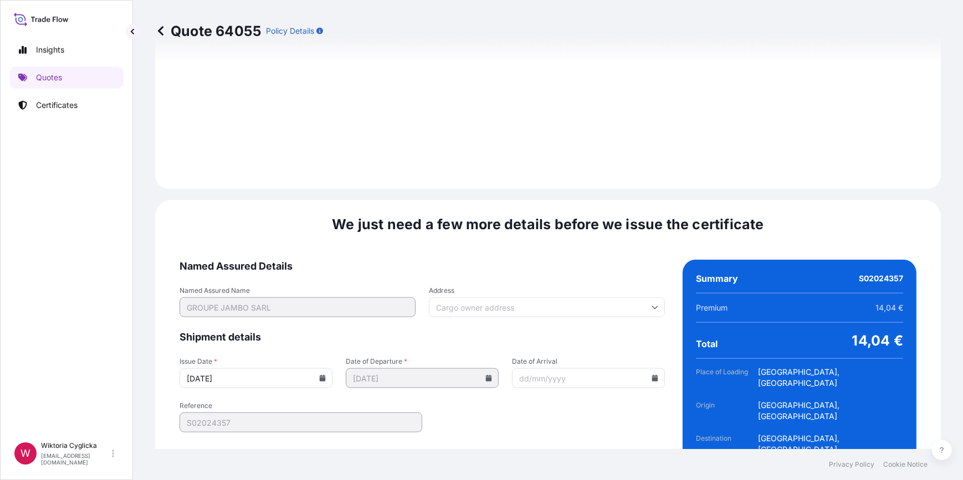
click at [319, 375] on icon at bounding box center [322, 378] width 7 height 7
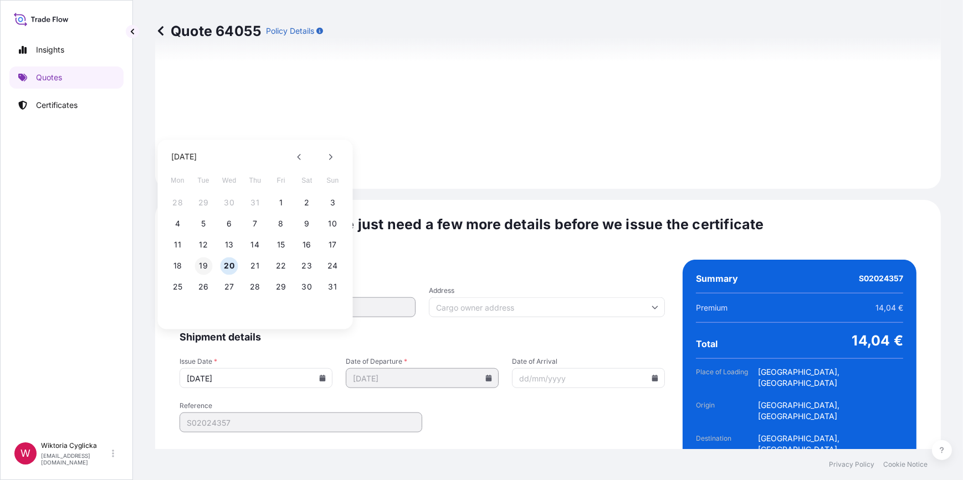
click at [204, 262] on button "19" at bounding box center [203, 266] width 18 height 18
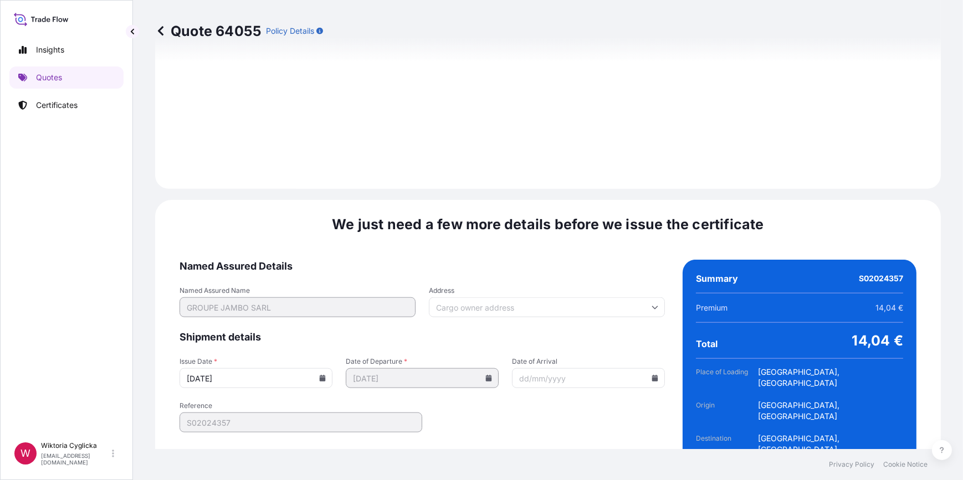
type input "[DATE]"
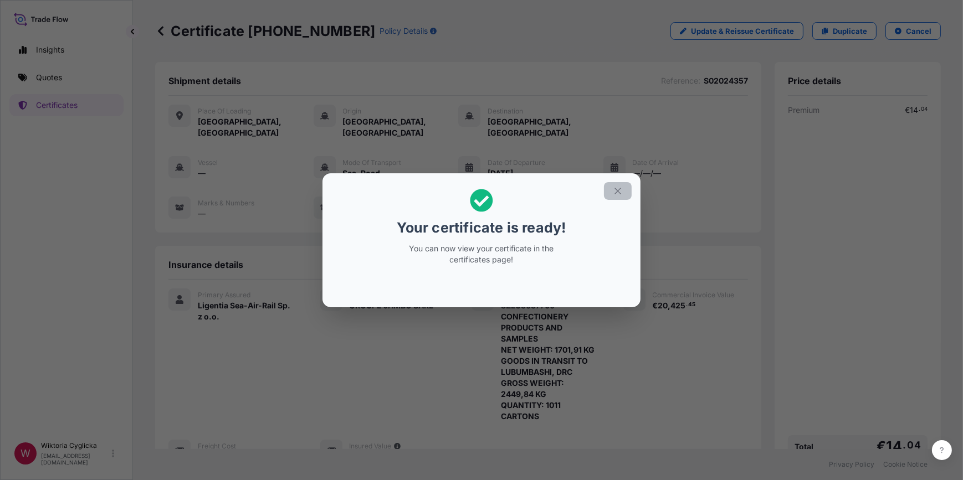
click at [614, 191] on icon "button" at bounding box center [618, 191] width 10 height 10
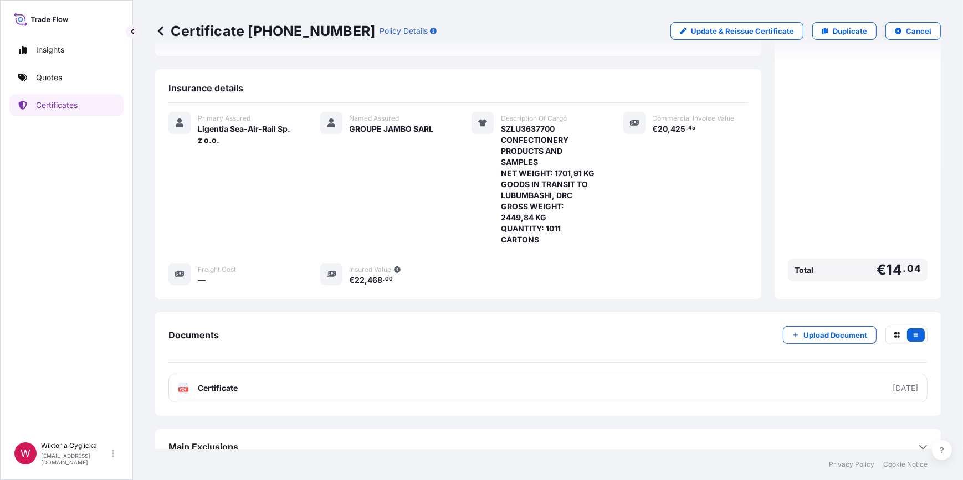
scroll to position [181, 0]
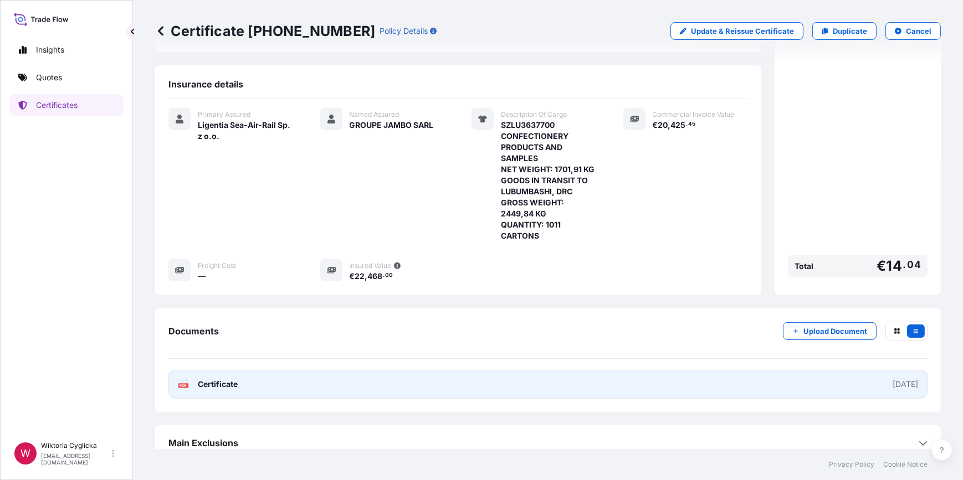
click at [471, 382] on link "PDF Certificate [DATE]" at bounding box center [547, 384] width 759 height 29
